Goal: Check status: Check status

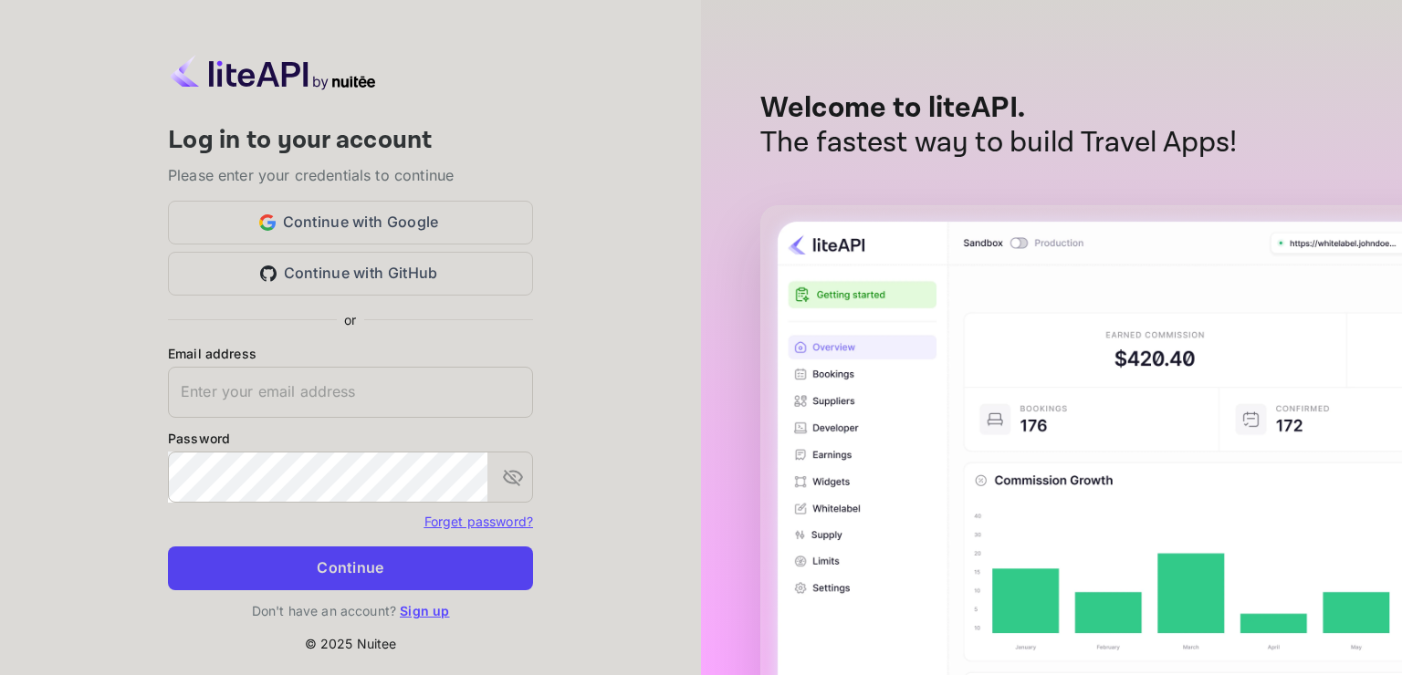
type input "[EMAIL_ADDRESS][DOMAIN_NAME]"
click at [397, 563] on button "Continue" at bounding box center [350, 569] width 365 height 44
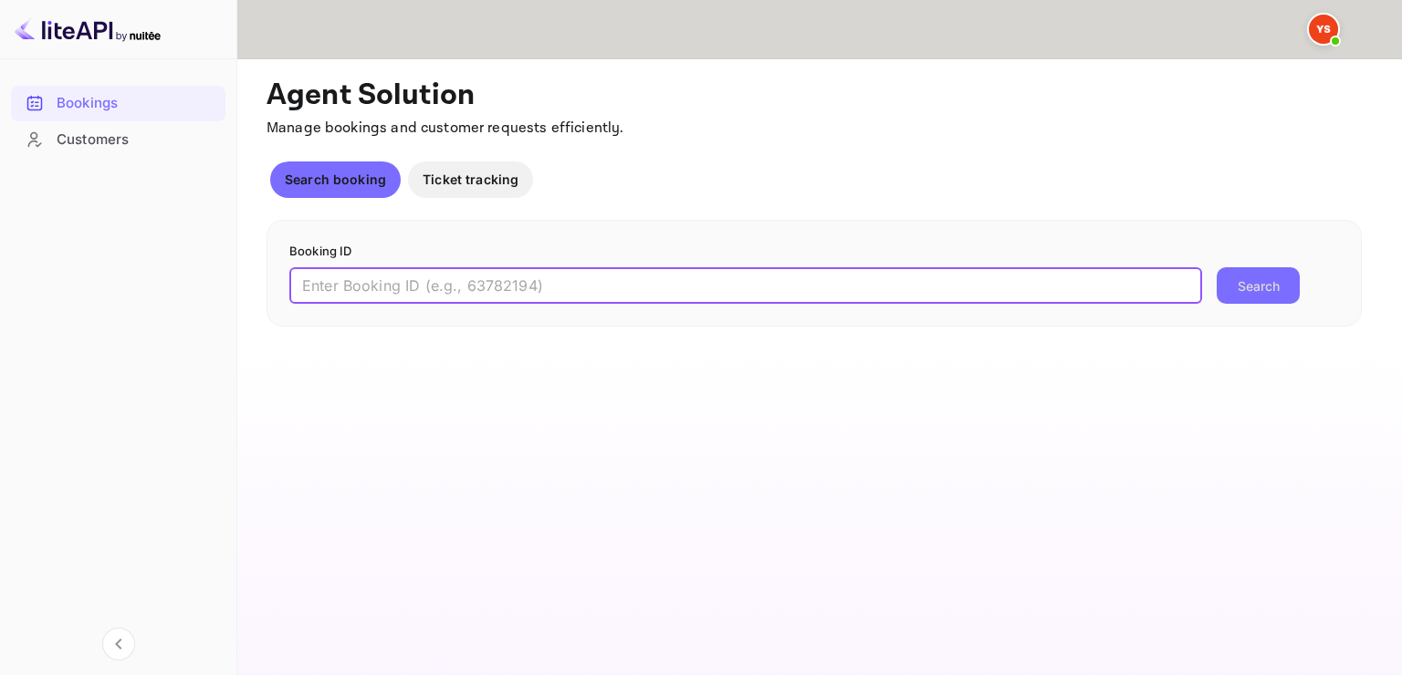
click at [364, 281] on input "text" at bounding box center [745, 285] width 913 height 37
paste input "8624042"
type input "8624042"
click at [1277, 280] on button "Search" at bounding box center [1258, 285] width 83 height 37
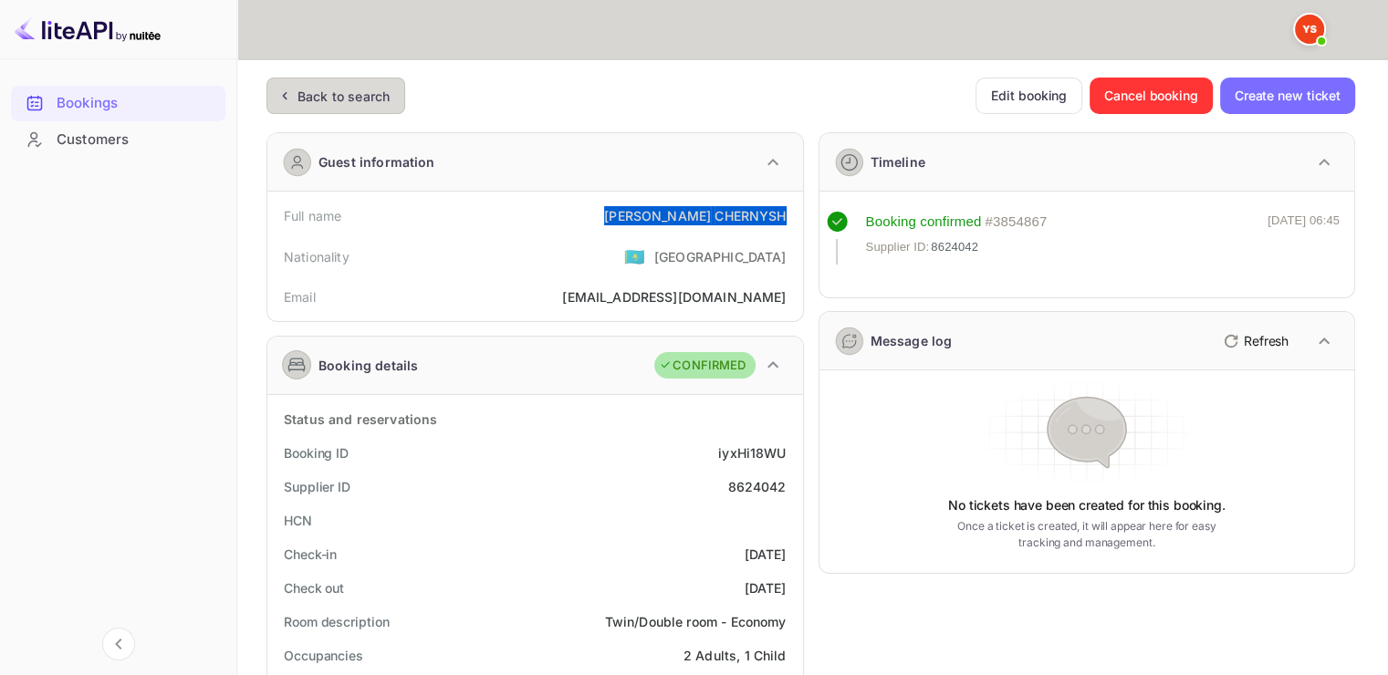
drag, startPoint x: 670, startPoint y: 211, endPoint x: 800, endPoint y: 208, distance: 130.5
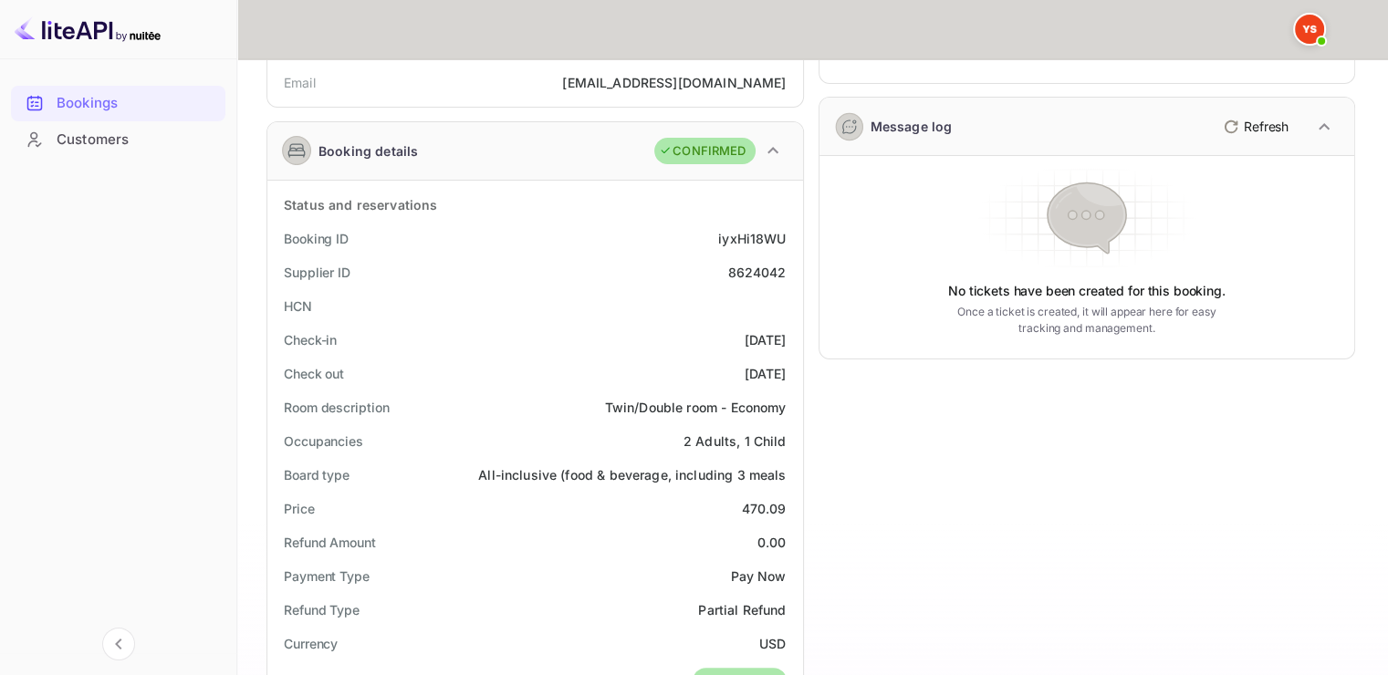
scroll to position [274, 0]
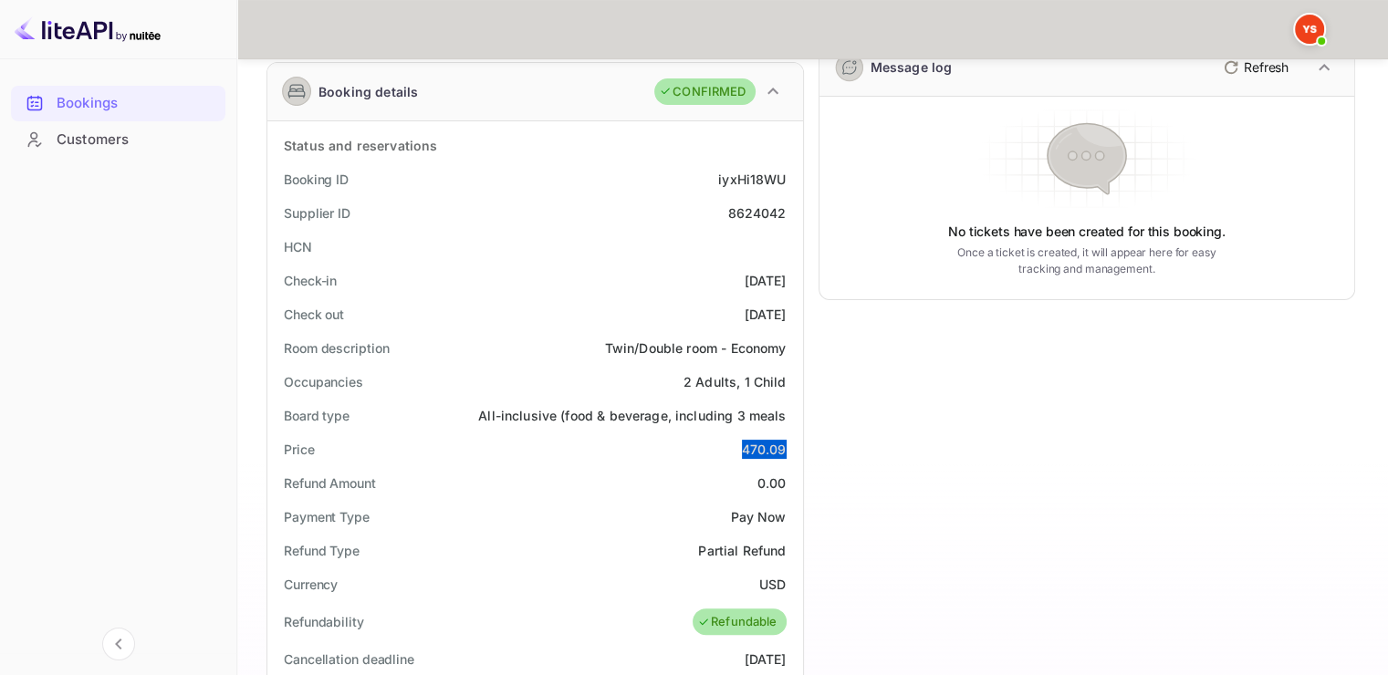
drag, startPoint x: 737, startPoint y: 445, endPoint x: 784, endPoint y: 443, distance: 47.5
click at [784, 443] on div "Price 470.09" at bounding box center [535, 450] width 521 height 34
copy div "470.09"
